Goal: Information Seeking & Learning: Learn about a topic

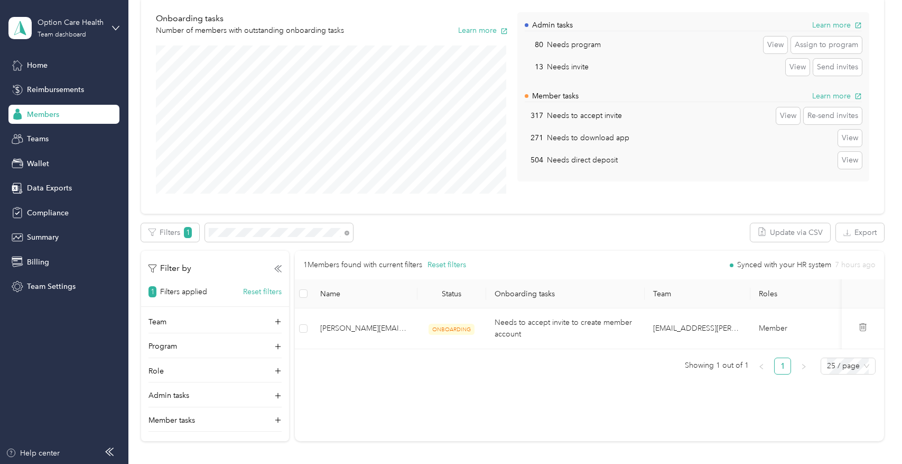
scroll to position [106, 0]
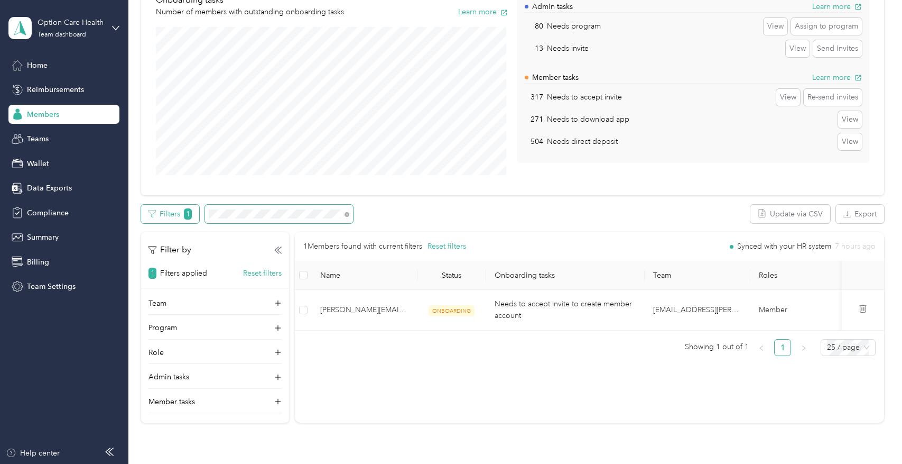
click at [197, 211] on div "Filters 1" at bounding box center [247, 214] width 212 height 19
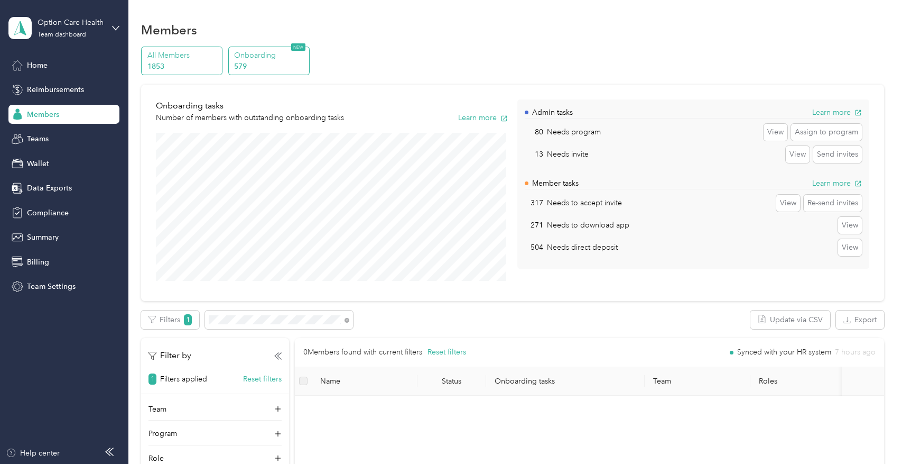
click at [198, 62] on p "1853" at bounding box center [183, 66] width 72 height 11
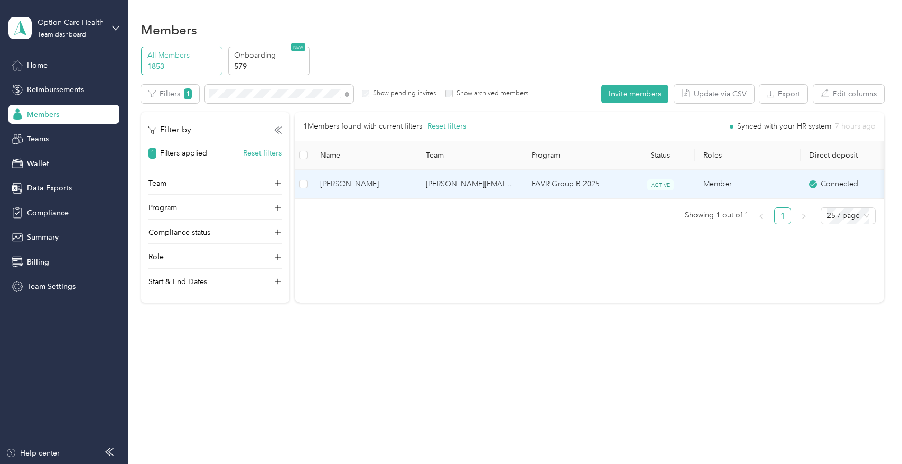
click at [356, 183] on span "[PERSON_NAME]" at bounding box center [364, 184] width 89 height 12
click at [356, 463] on div "Drag to resize Click to close Loading member data" at bounding box center [448, 464] width 897 height 0
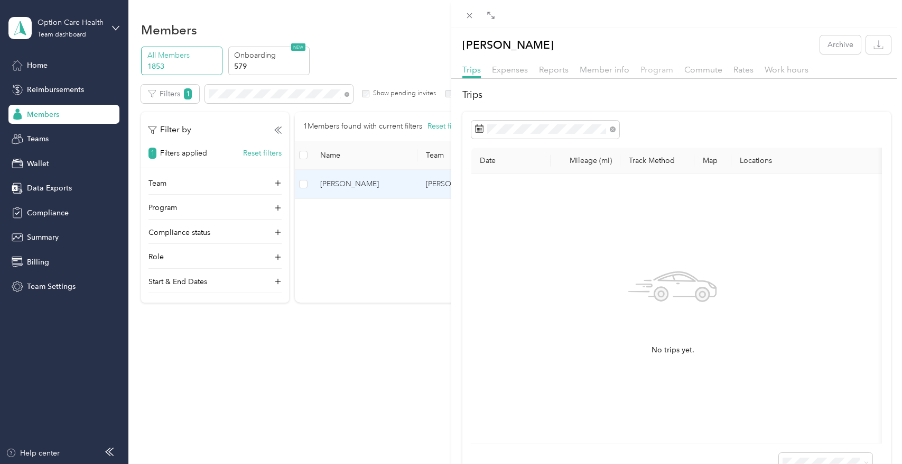
click at [655, 68] on span "Program" at bounding box center [657, 69] width 33 height 10
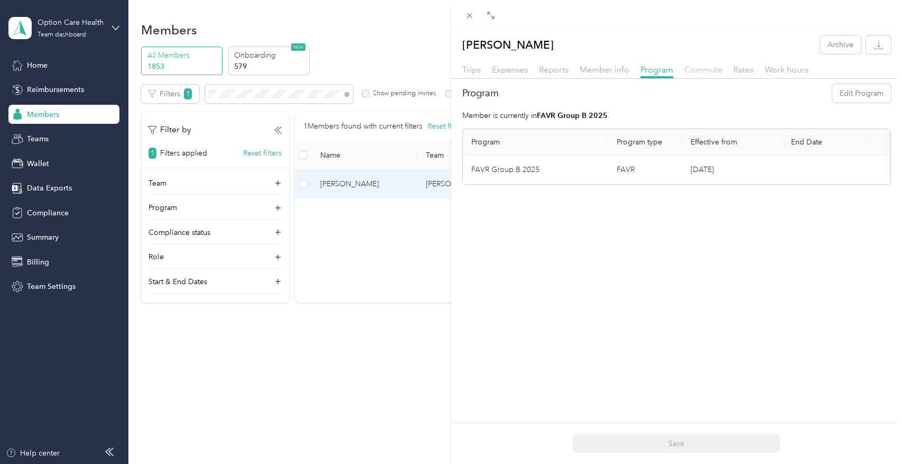
click at [707, 69] on span "Commute" at bounding box center [704, 69] width 38 height 10
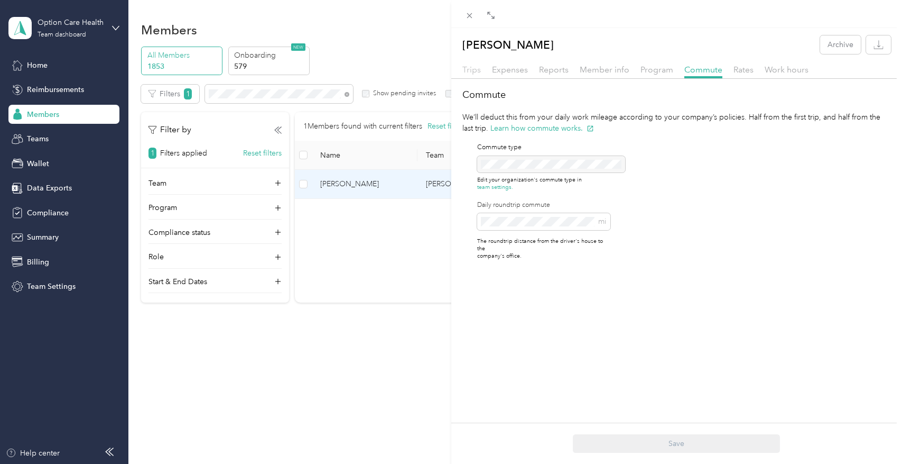
click at [474, 73] on span "Trips" at bounding box center [472, 69] width 19 height 10
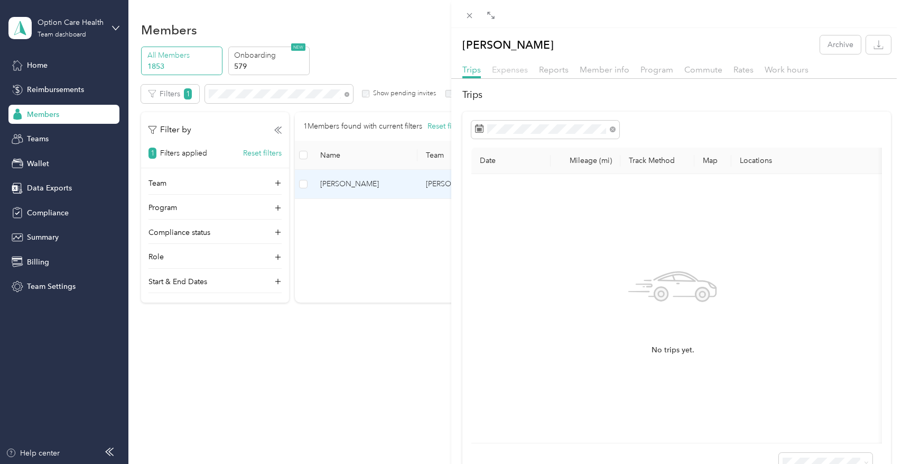
click at [494, 72] on span "Expenses" at bounding box center [510, 69] width 36 height 10
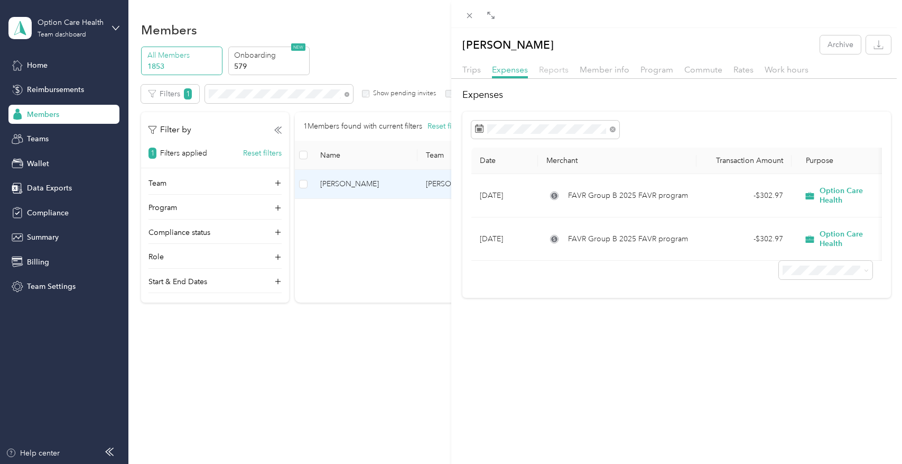
click at [546, 73] on span "Reports" at bounding box center [554, 69] width 30 height 10
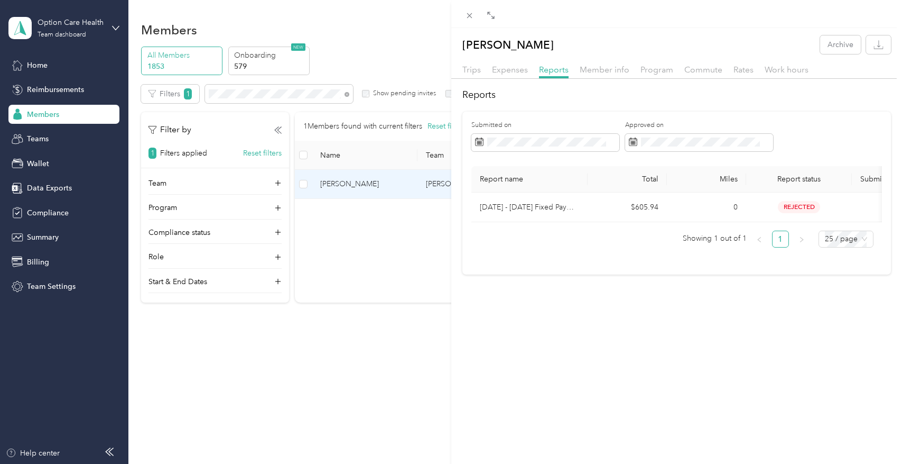
click at [581, 75] on div "Member info" at bounding box center [605, 69] width 50 height 13
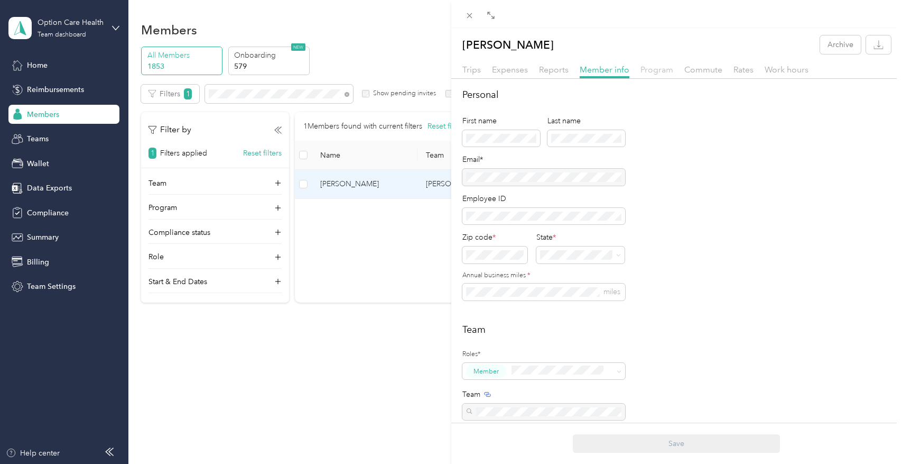
click at [651, 73] on span "Program" at bounding box center [657, 69] width 33 height 10
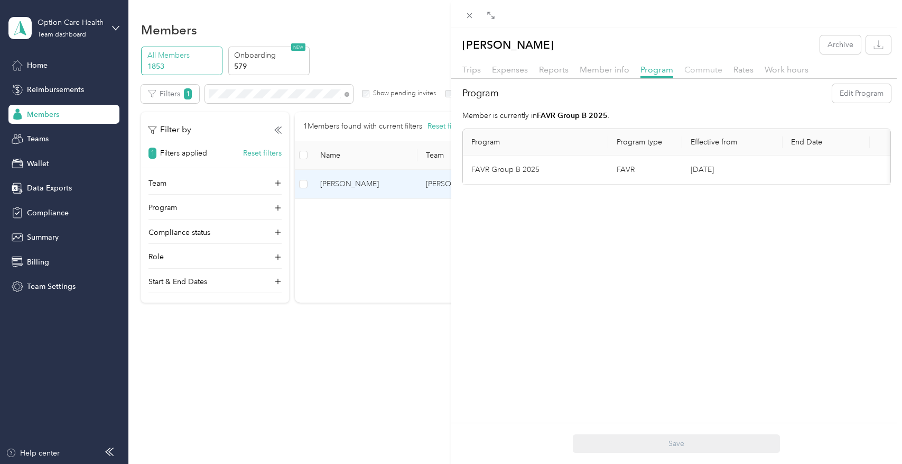
click at [693, 73] on span "Commute" at bounding box center [704, 69] width 38 height 10
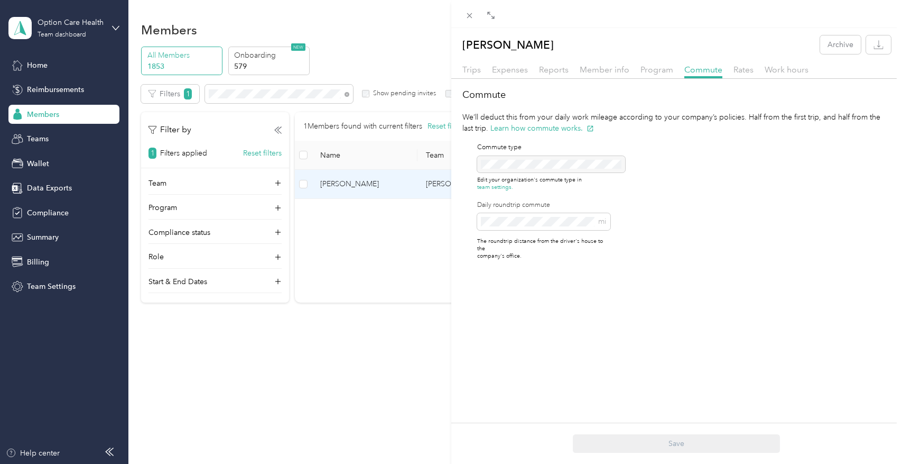
click at [727, 67] on div "Trips Expenses Reports Member info Program Commute Rates Work hours" at bounding box center [676, 70] width 451 height 15
click at [734, 69] on span "Rates" at bounding box center [744, 69] width 20 height 10
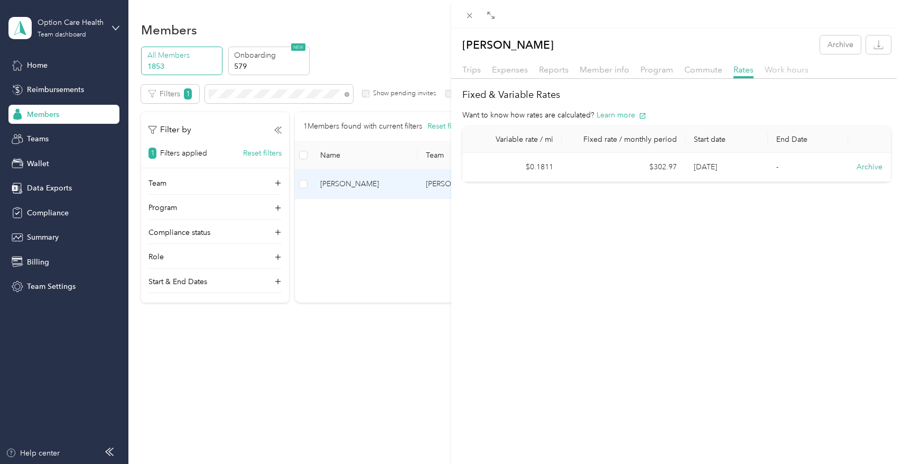
click at [792, 73] on span "Work hours" at bounding box center [787, 69] width 44 height 10
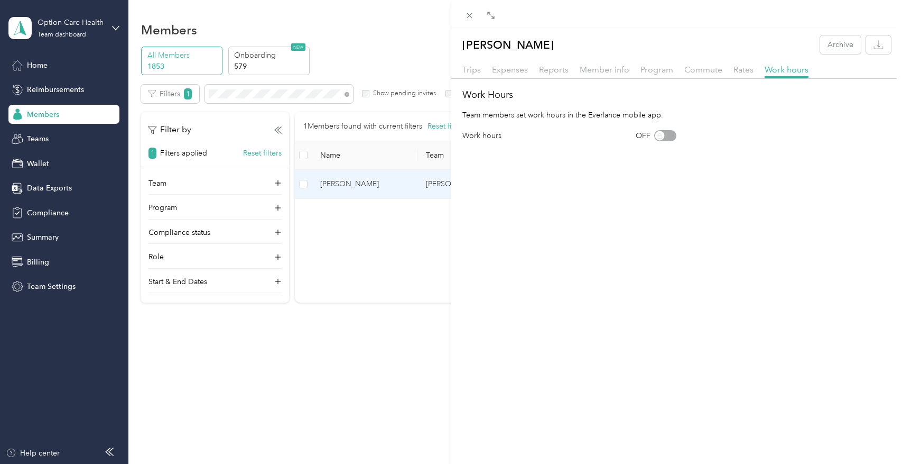
click at [665, 75] on div "Program" at bounding box center [657, 69] width 33 height 13
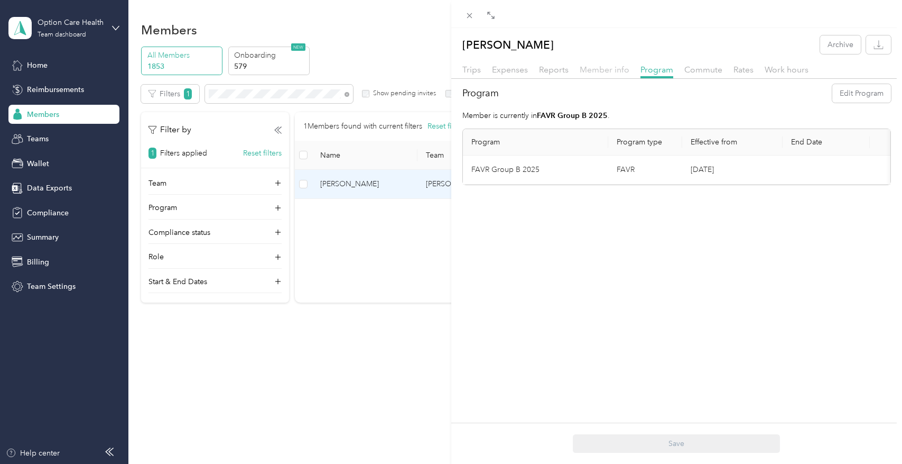
click at [610, 71] on span "Member info" at bounding box center [605, 69] width 50 height 10
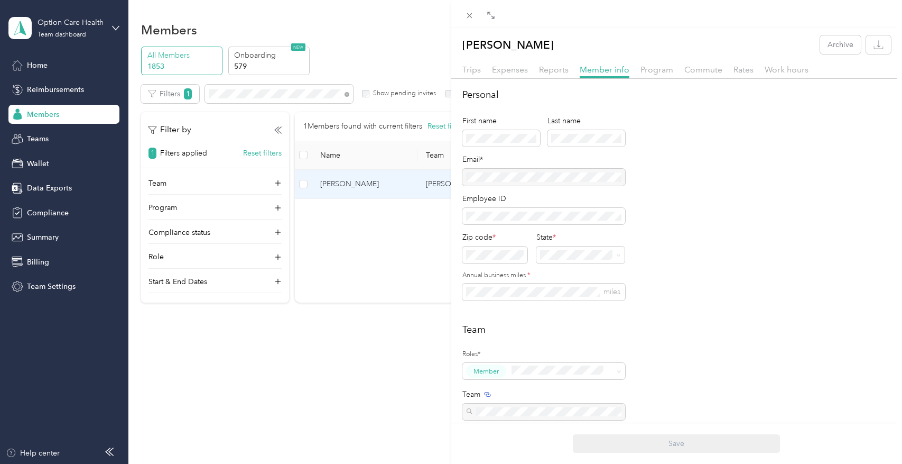
click at [329, 275] on div "[PERSON_NAME] Archive Trips Expenses Reports Member info Program Commute Rates …" at bounding box center [451, 232] width 902 height 464
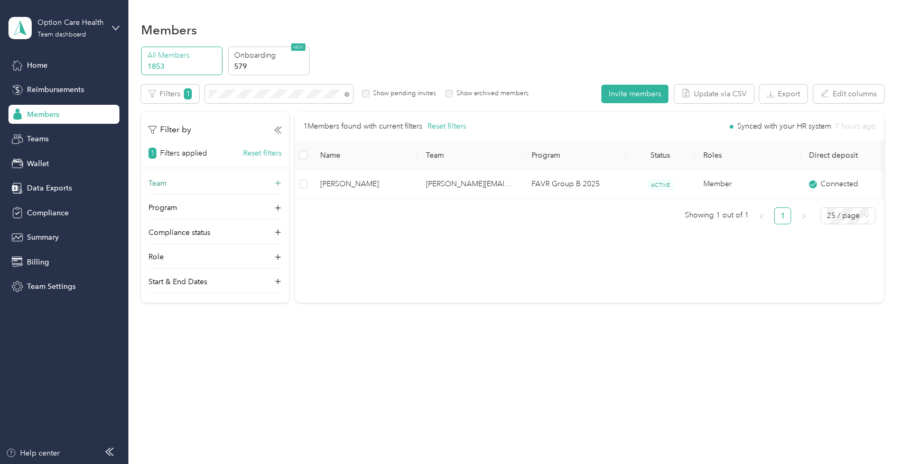
click at [276, 184] on icon at bounding box center [278, 183] width 11 height 11
click at [272, 193] on div "Team" at bounding box center [215, 186] width 133 height 17
click at [223, 226] on div "[PERSON_NAME][EMAIL_ADDRESS][PERSON_NAME][DOMAIN_NAME] [PERSON_NAME]" at bounding box center [215, 246] width 118 height 58
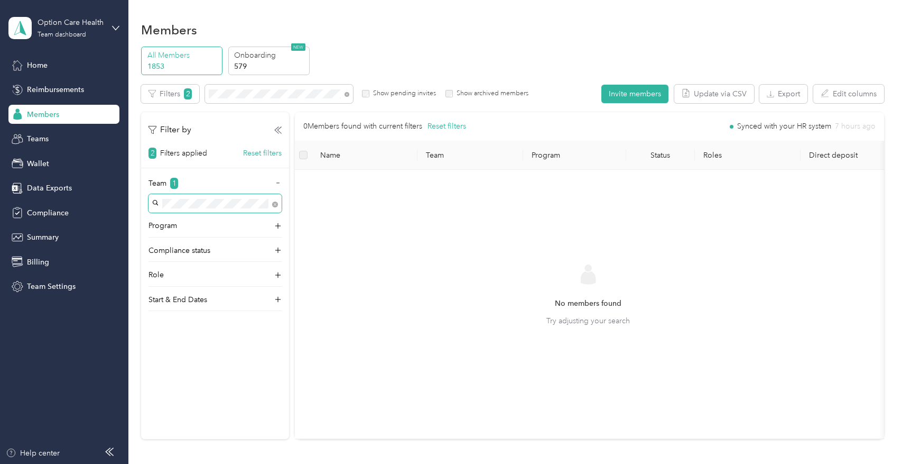
click at [279, 206] on span at bounding box center [215, 203] width 133 height 19
